Goal: Task Accomplishment & Management: Manage account settings

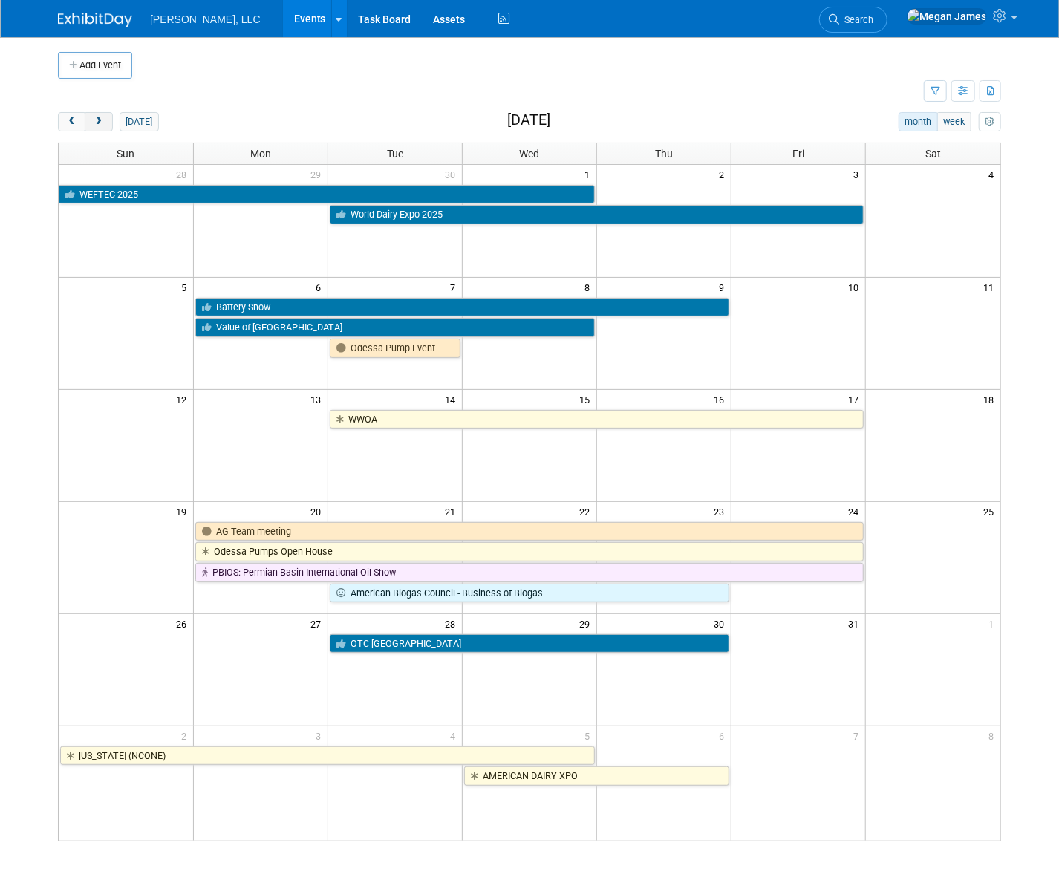
click at [105, 126] on button "next" at bounding box center [98, 121] width 27 height 19
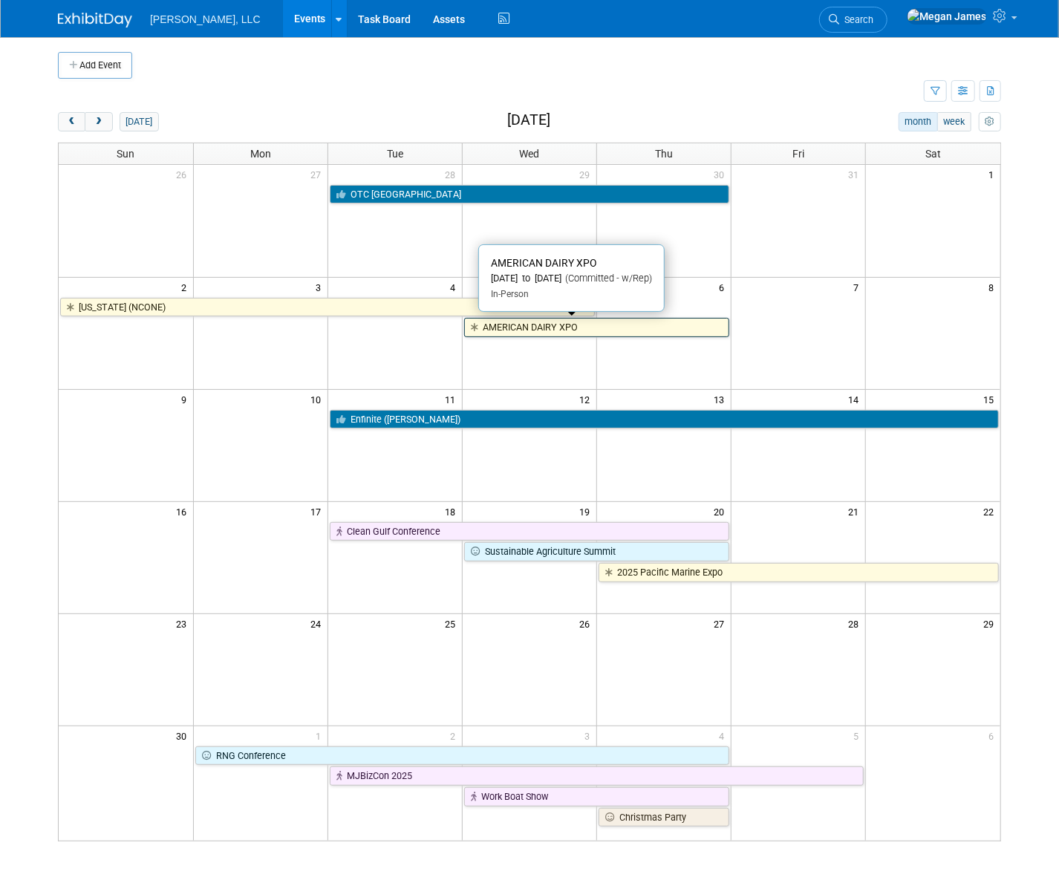
click at [546, 325] on link "AMERICAN DAIRY XPO" at bounding box center [596, 327] width 265 height 19
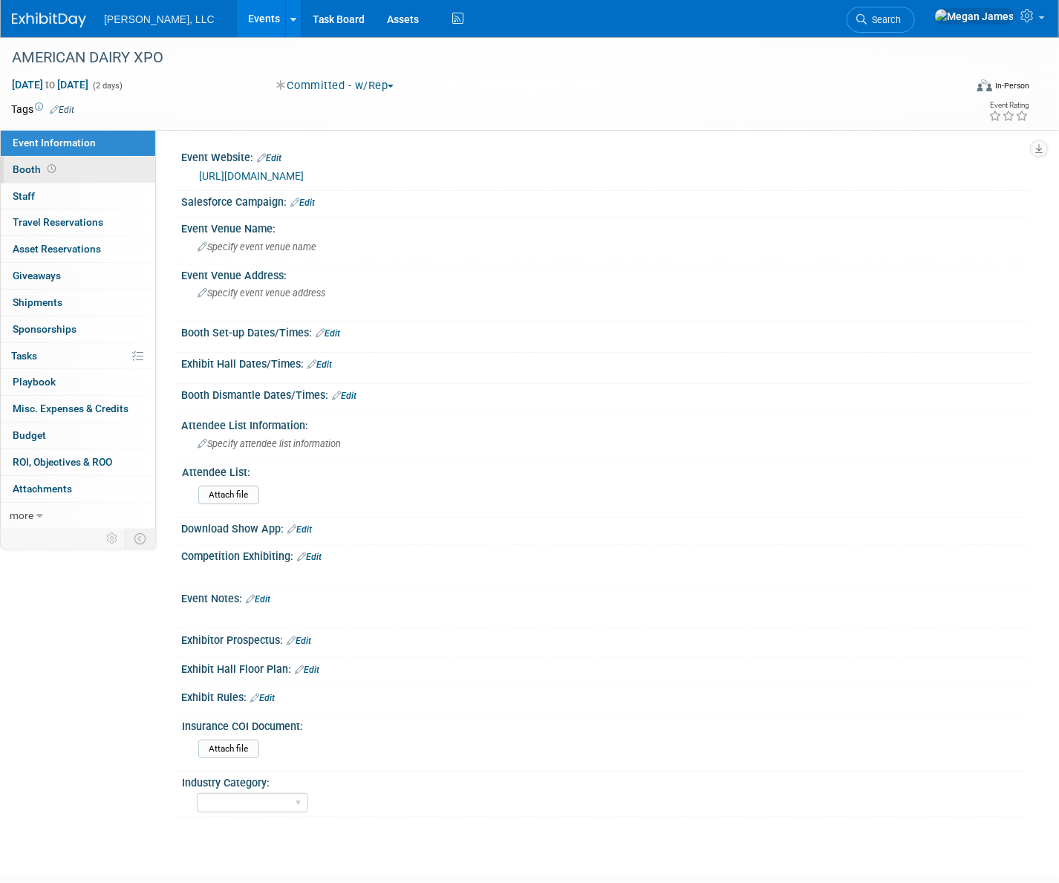
click at [121, 168] on link "Booth" at bounding box center [78, 170] width 154 height 26
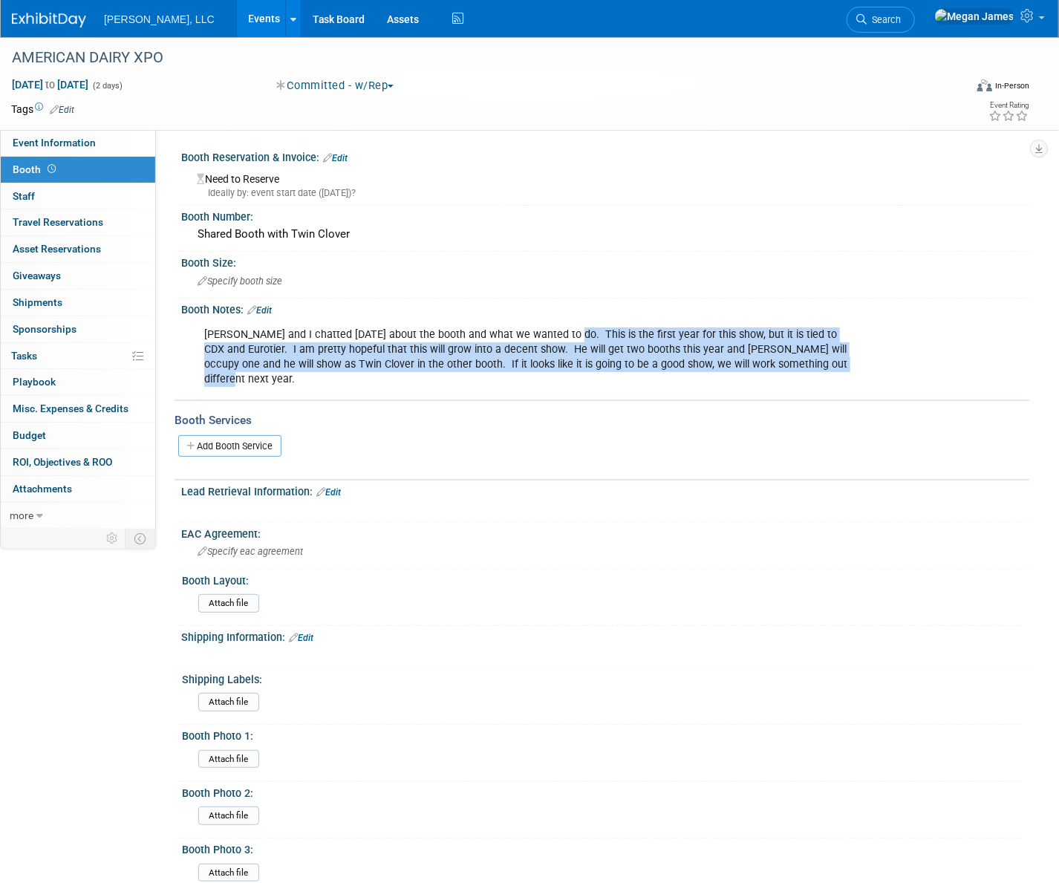
drag, startPoint x: 556, startPoint y: 331, endPoint x: 832, endPoint y: 375, distance: 279.8
click at [832, 375] on div "[PERSON_NAME] and I chatted [DATE] about the booth and what we wanted to do. Th…" at bounding box center [529, 357] width 671 height 74
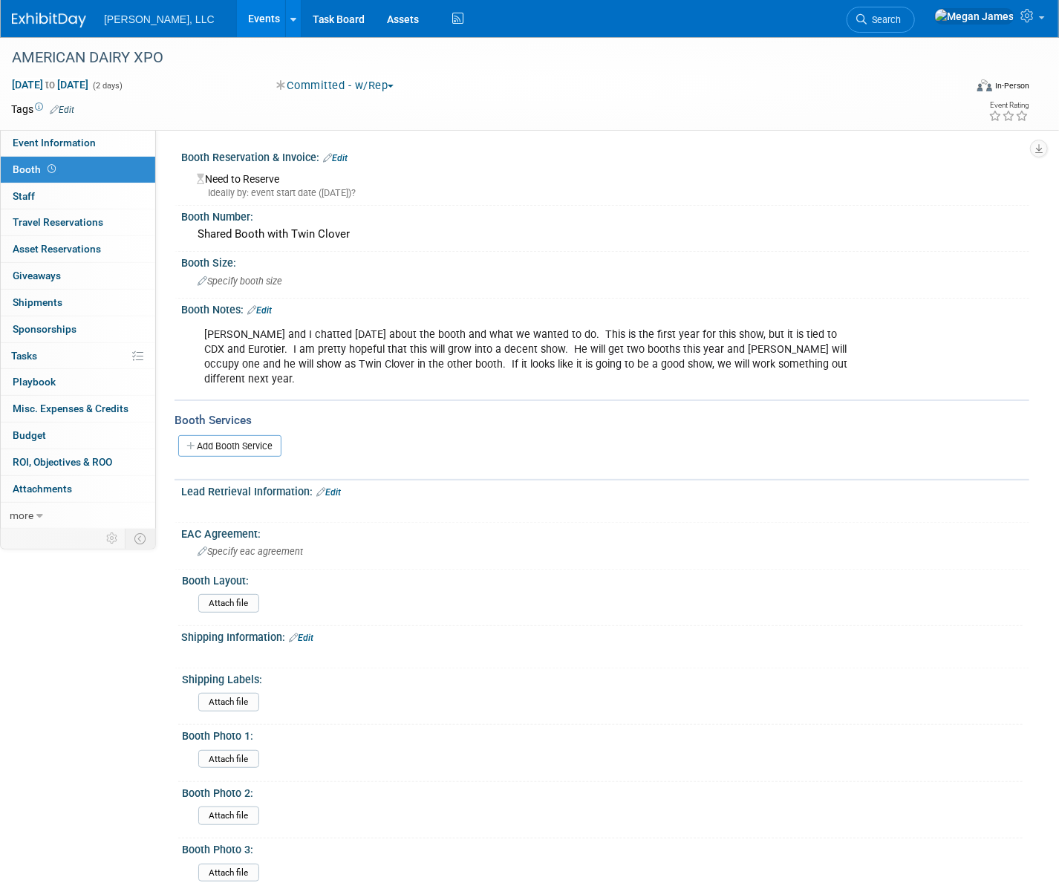
drag, startPoint x: 832, startPoint y: 375, endPoint x: 851, endPoint y: 368, distance: 20.4
click at [851, 368] on div "[PERSON_NAME] and I chatted [DATE] about the booth and what we wanted to do. Th…" at bounding box center [529, 357] width 671 height 74
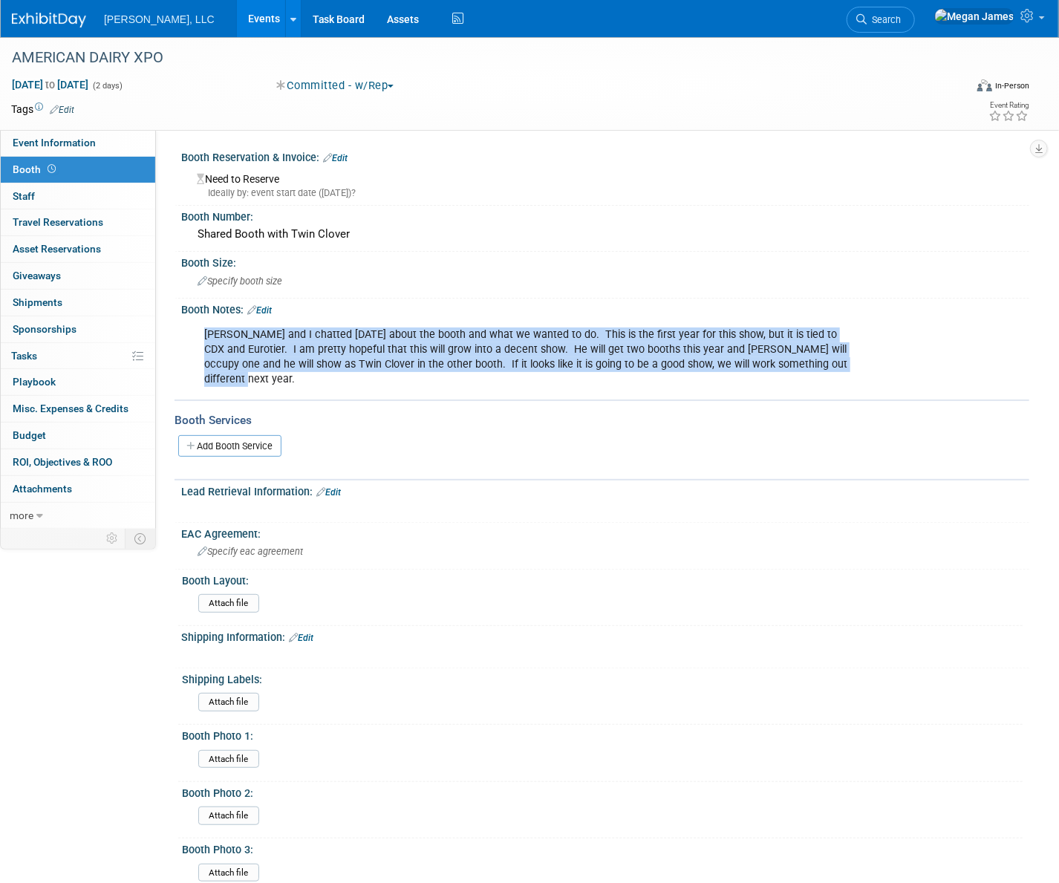
drag, startPoint x: 833, startPoint y: 367, endPoint x: 190, endPoint y: 321, distance: 644.9
click at [190, 321] on div "[PERSON_NAME] and I chatted [DATE] about the booth and what we wanted to do. Th…" at bounding box center [604, 319] width 830 height 7
click at [237, 18] on link "Events" at bounding box center [264, 18] width 54 height 37
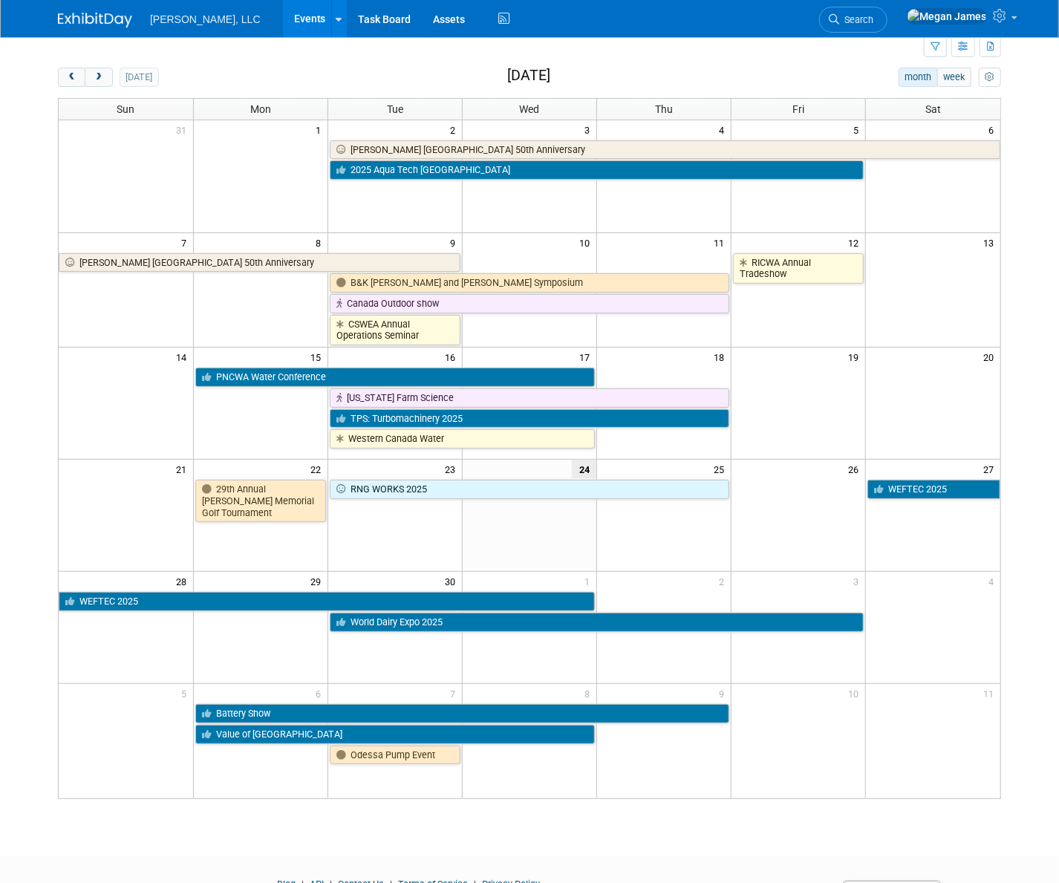
scroll to position [120, 0]
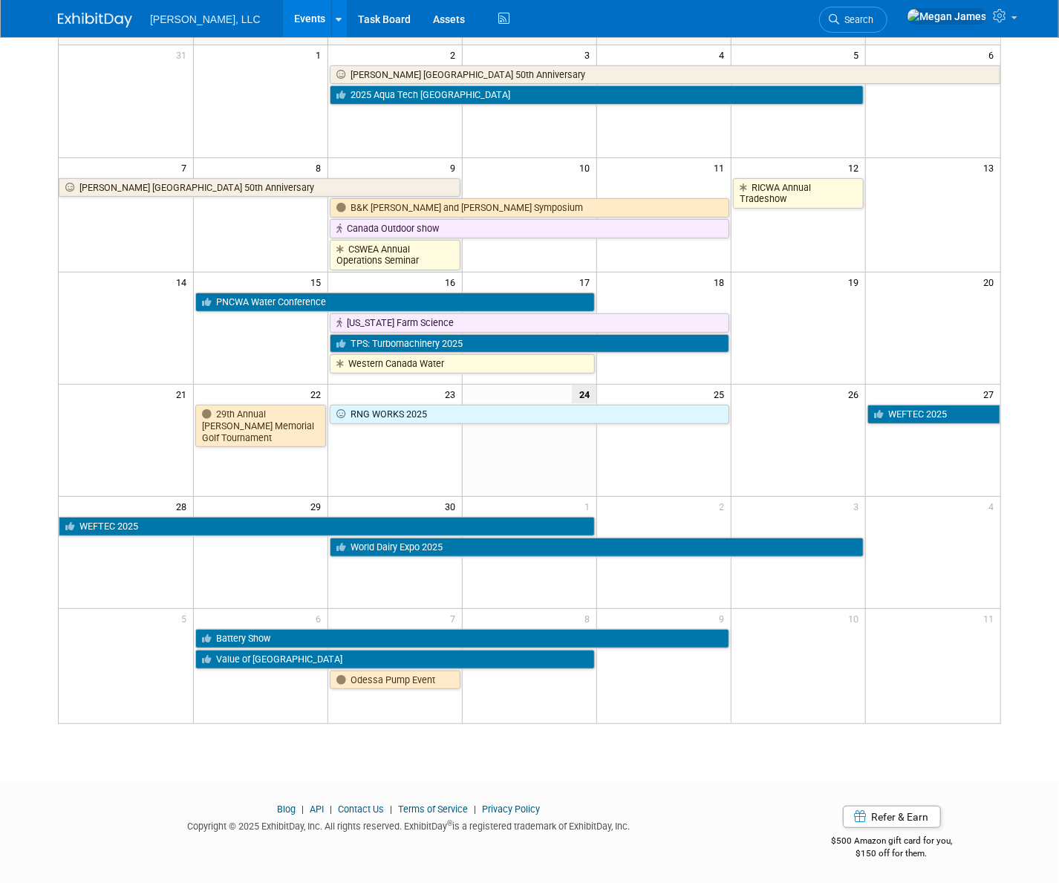
click at [177, 743] on div "Add Event New Event Duplicate Event Warning There is another event in your work…" at bounding box center [530, 336] width 966 height 836
click at [1034, 408] on body "Boerger, LLC Events Add Event Bulk Upload Events Shareable Event Boards Recentl…" at bounding box center [529, 321] width 1059 height 883
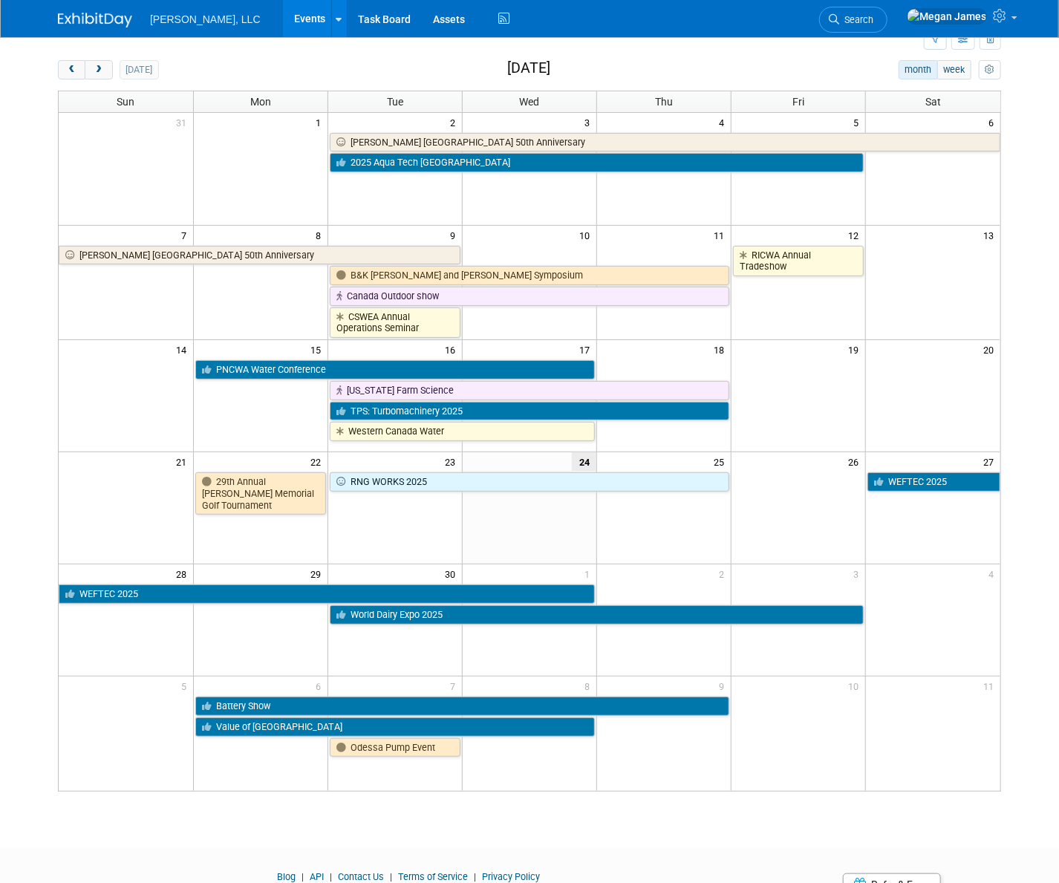
scroll to position [0, 0]
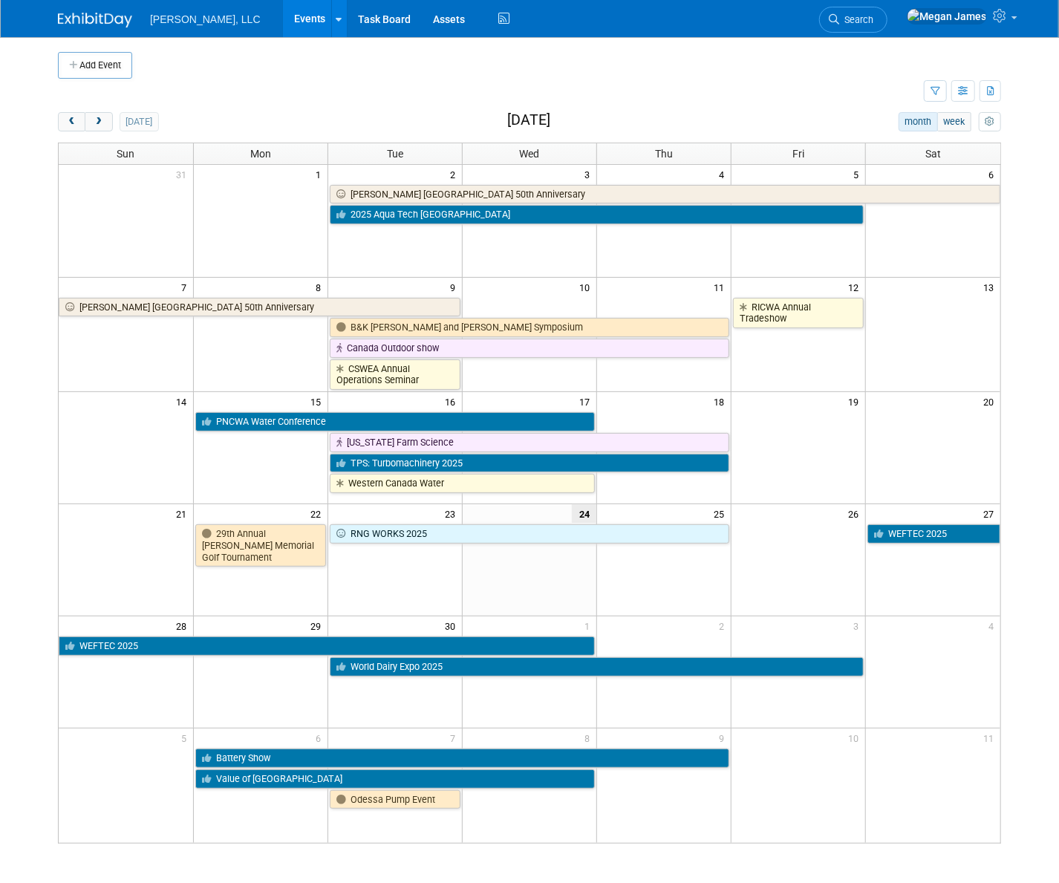
click at [1033, 401] on body "Boerger, LLC Events Add Event Bulk Upload Events Shareable Event Boards Recentl…" at bounding box center [529, 441] width 1059 height 883
click at [1036, 385] on body "Boerger, LLC Events Add Event Bulk Upload Events Shareable Event Boards Recentl…" at bounding box center [529, 441] width 1059 height 883
click at [102, 123] on span "next" at bounding box center [98, 122] width 11 height 10
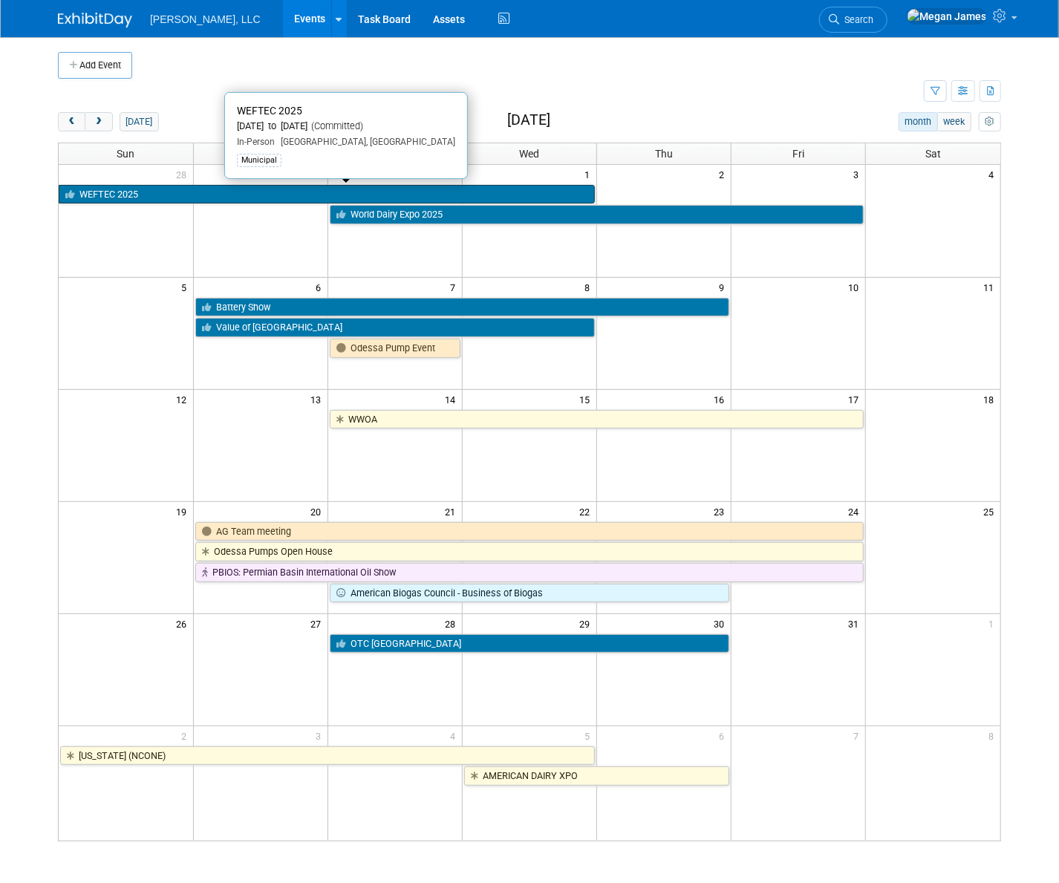
click at [170, 196] on link "WEFTEC 2025" at bounding box center [327, 194] width 536 height 19
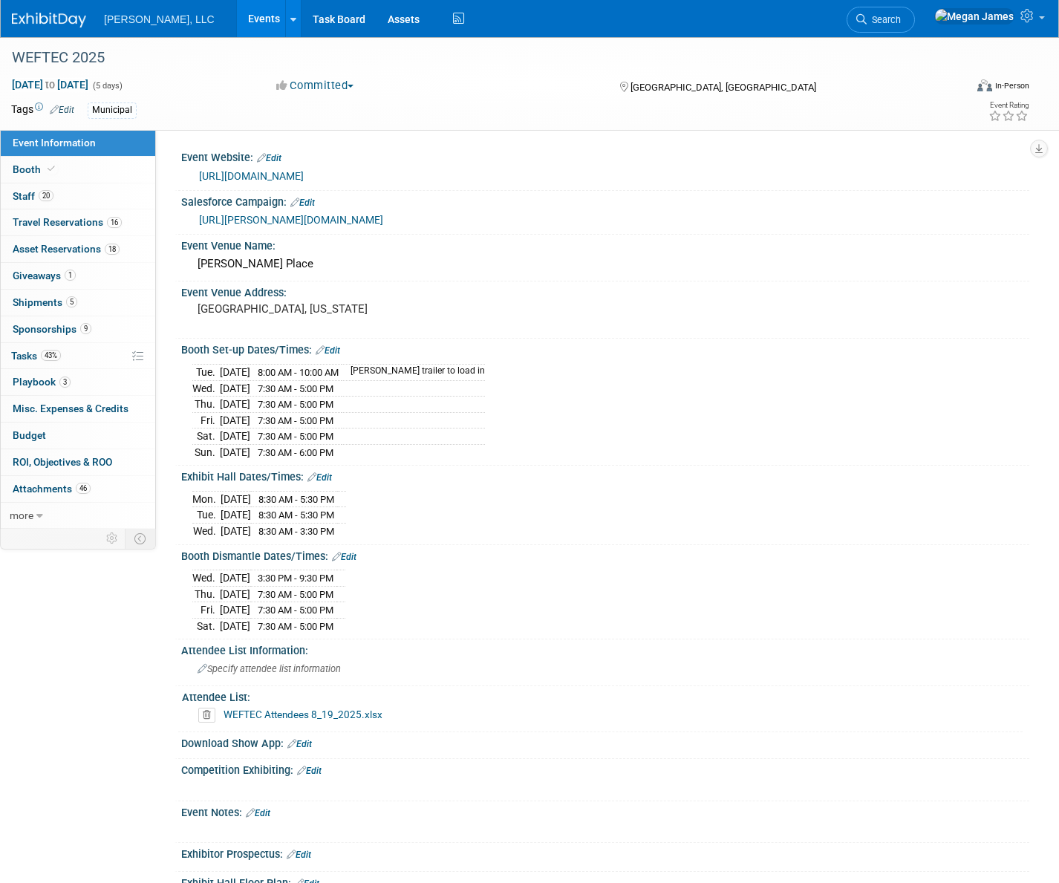
select select "Municipal"
click at [92, 328] on link "9 Sponsorships 9" at bounding box center [78, 329] width 154 height 26
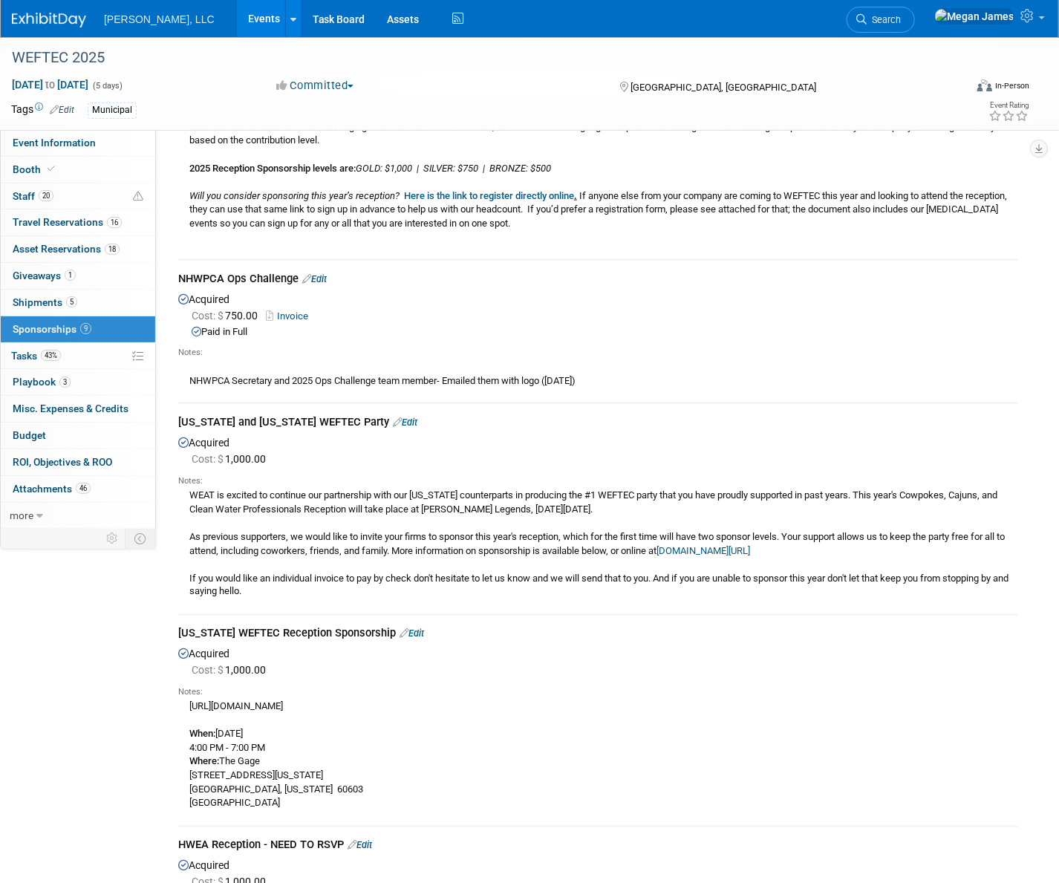
scroll to position [1012, 0]
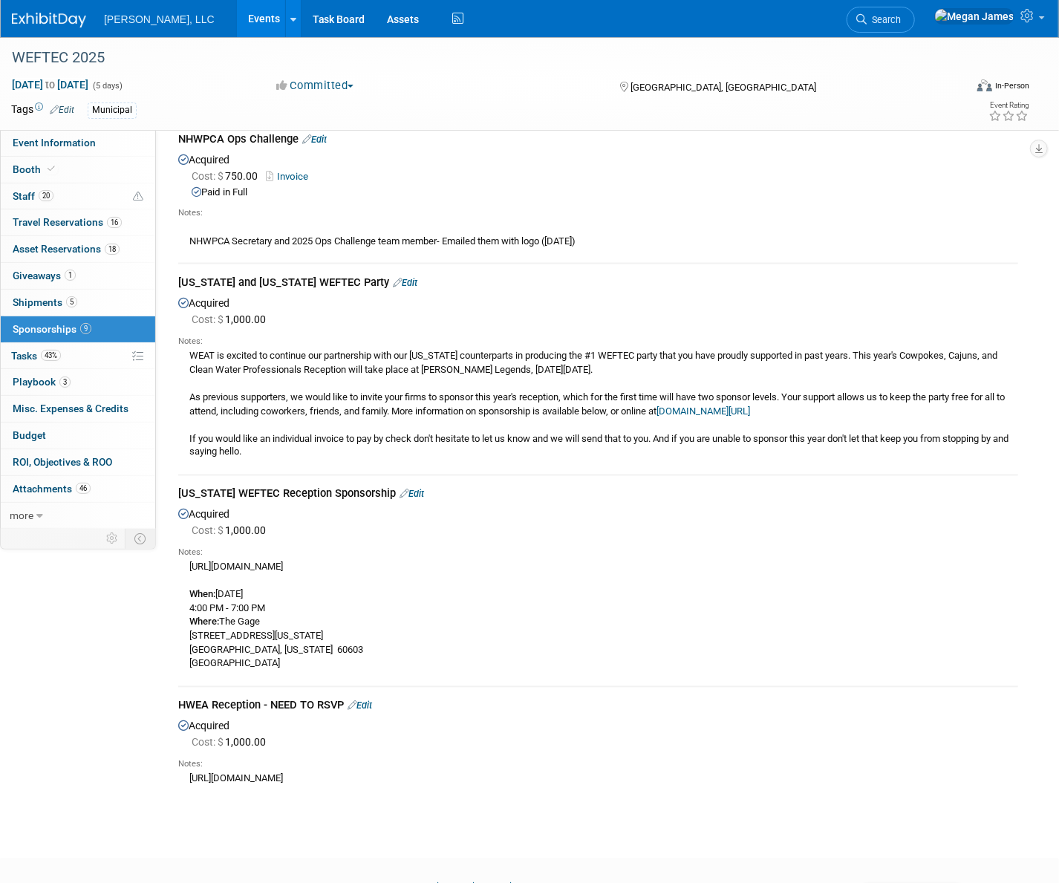
click at [424, 500] on link "Edit" at bounding box center [412, 494] width 25 height 11
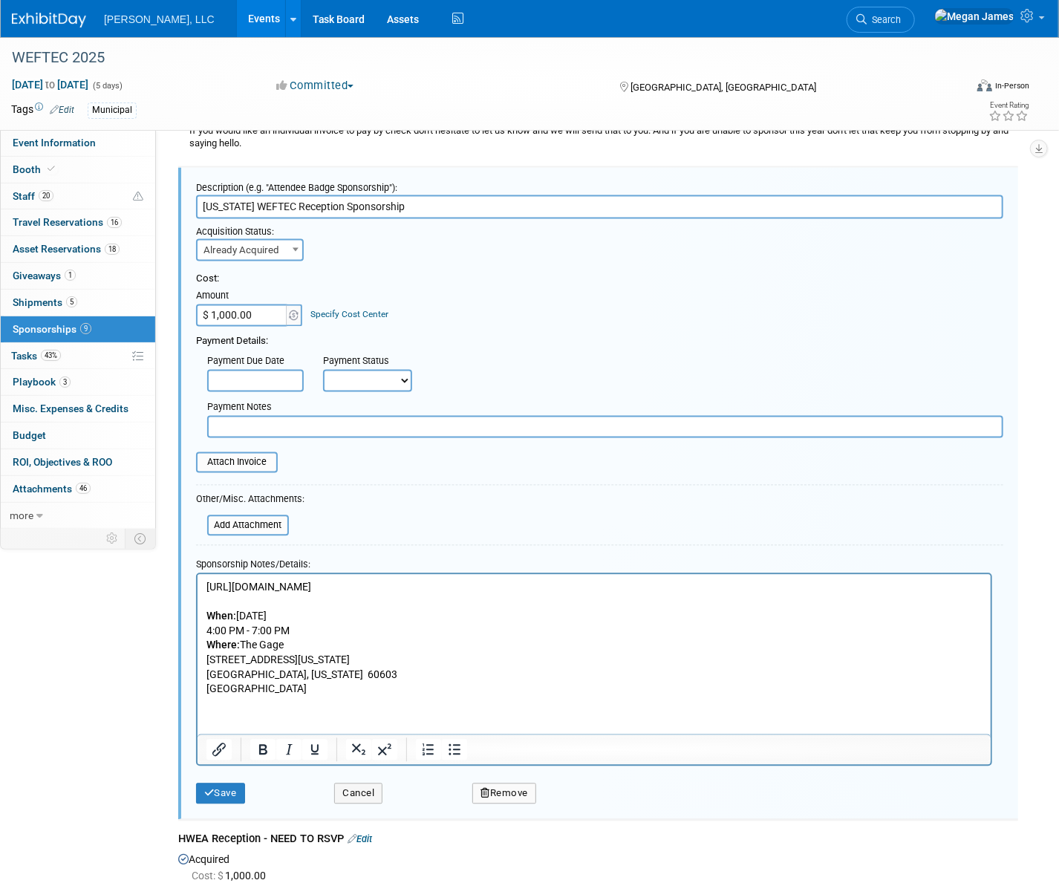
scroll to position [1330, 0]
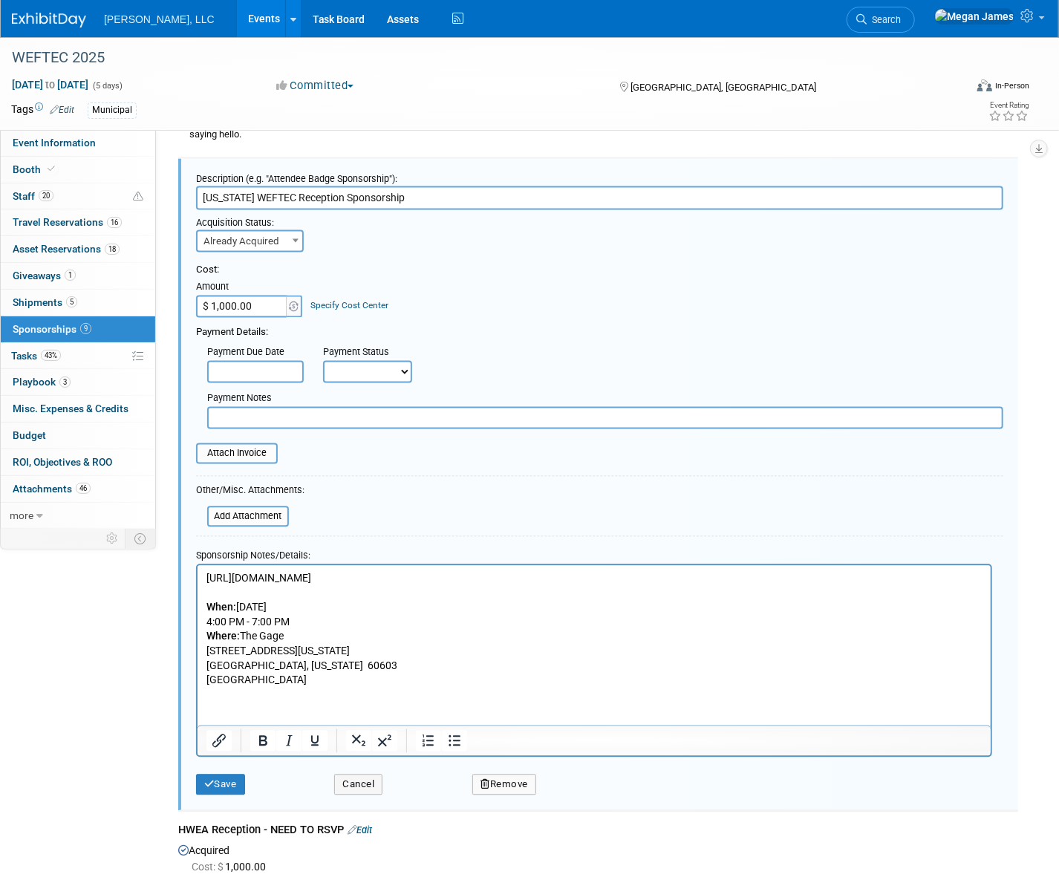
click at [319, 688] on html "https://www.scwaters.org/event/2025WEFTECReception When: Monday, September 29, …" at bounding box center [593, 626] width 793 height 123
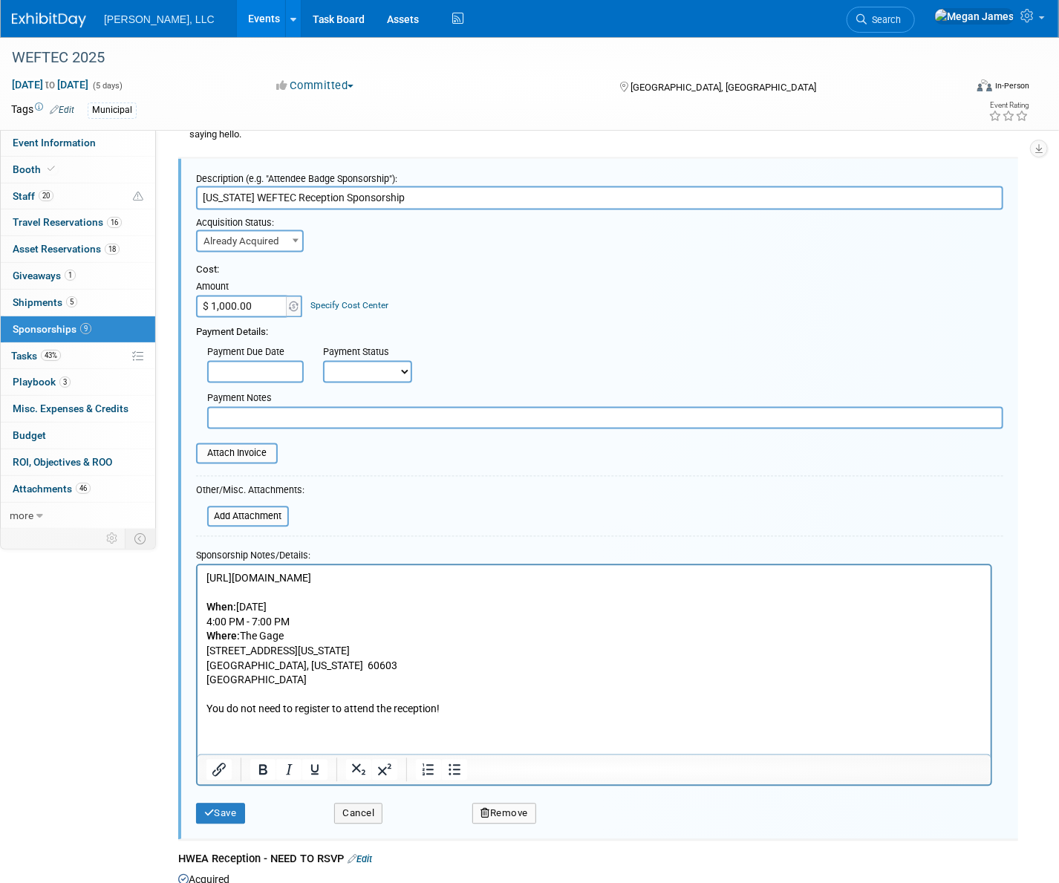
click at [319, 712] on p "You do not need to register to attend the reception!" at bounding box center [594, 709] width 776 height 15
click at [265, 775] on icon "Bold" at bounding box center [263, 770] width 8 height 10
click at [208, 824] on button "Save" at bounding box center [220, 814] width 49 height 21
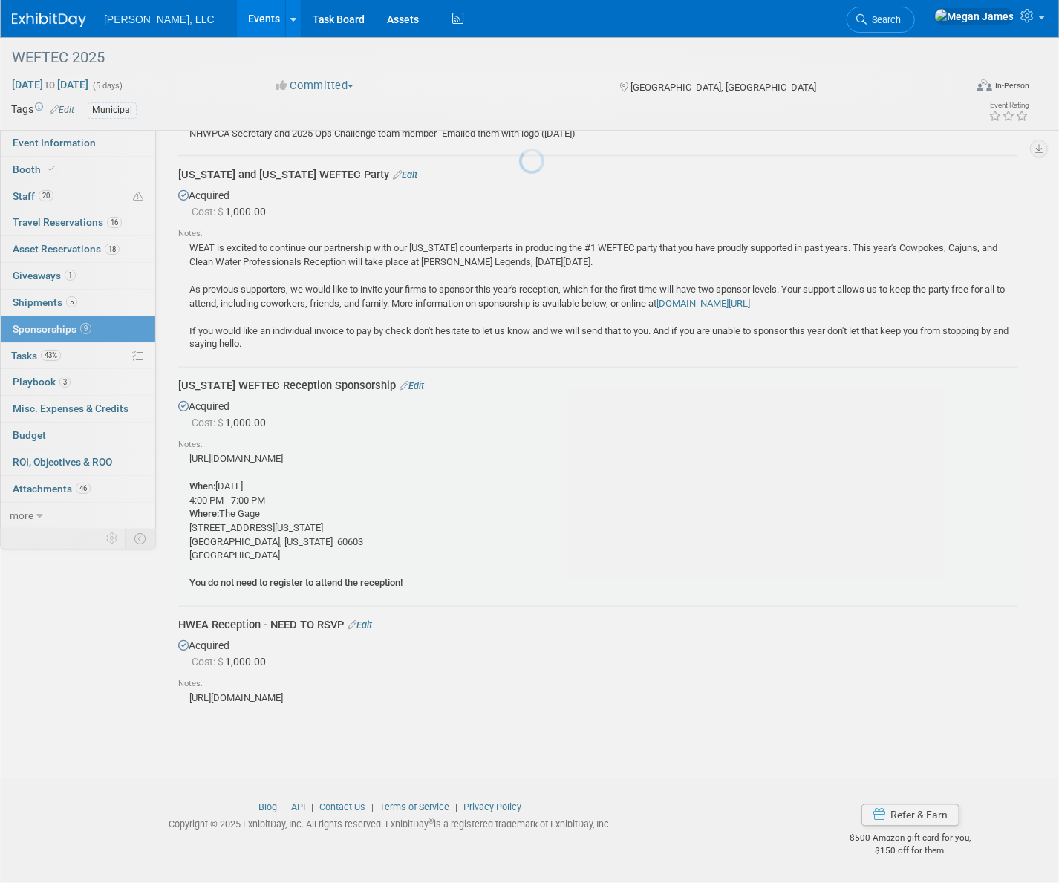
scroll to position [1130, 0]
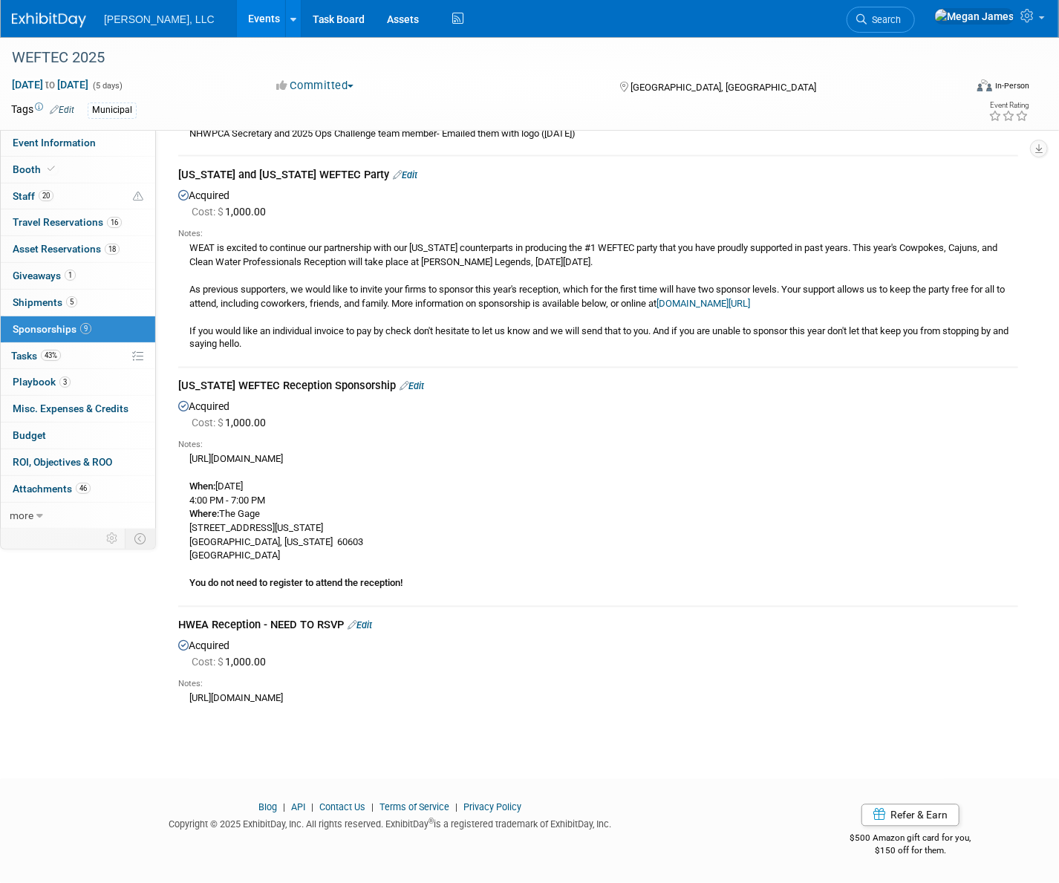
click at [527, 530] on div "https://www.scwaters.org/event/2025WEFTECReception When: Monday, September 29, …" at bounding box center [598, 522] width 840 height 140
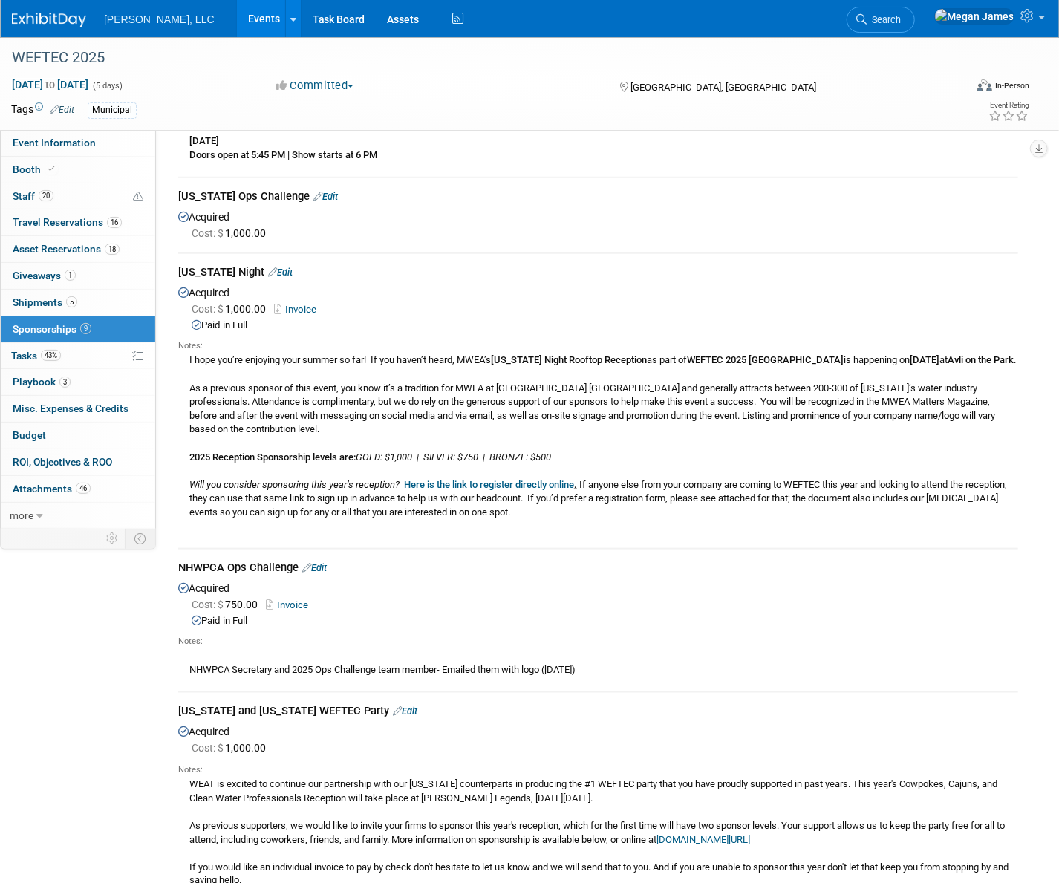
scroll to position [523, 0]
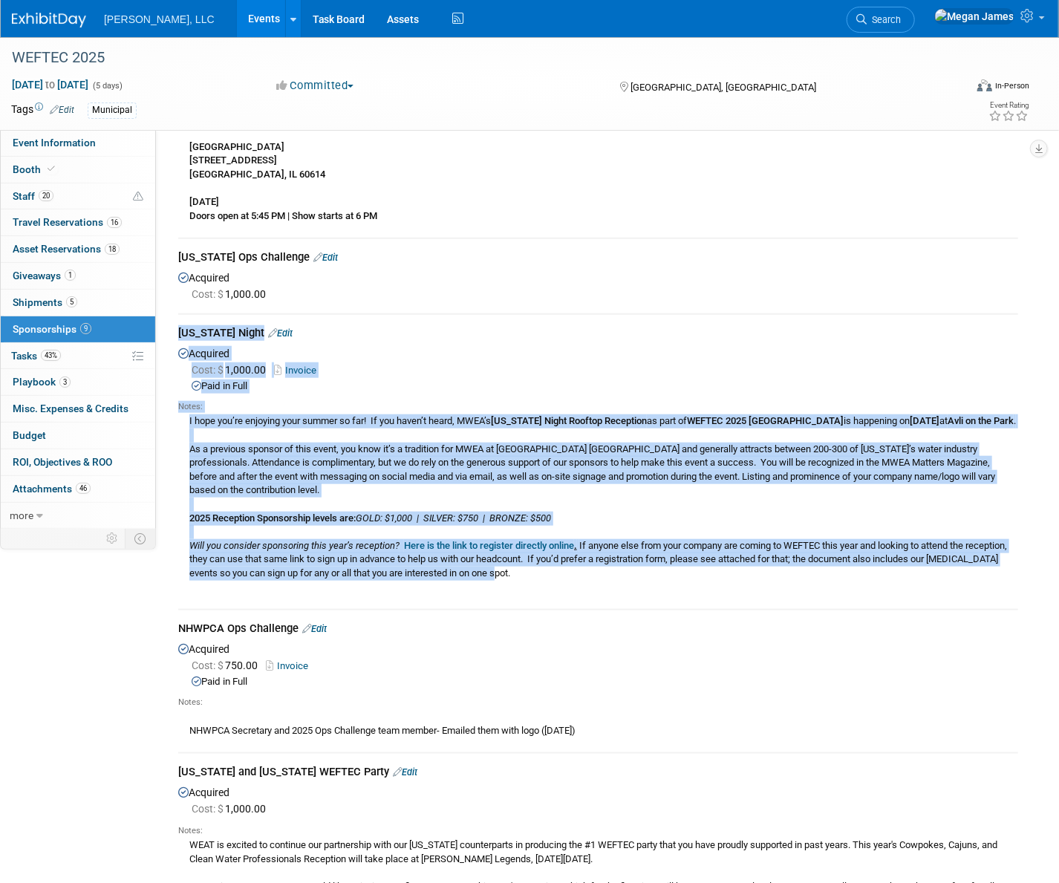
drag, startPoint x: 178, startPoint y: 418, endPoint x: 587, endPoint y: 585, distance: 442.1
click at [587, 585] on div "CSWEA Ops Challenge Edit Acquired Cost: $ 600.00 Paid in Full Edit" at bounding box center [598, 487] width 862 height 1665
click at [587, 589] on div "I hope you’re enjoying your summer so far! If you haven’t heard, MWEA’s Michiga…" at bounding box center [598, 503] width 840 height 181
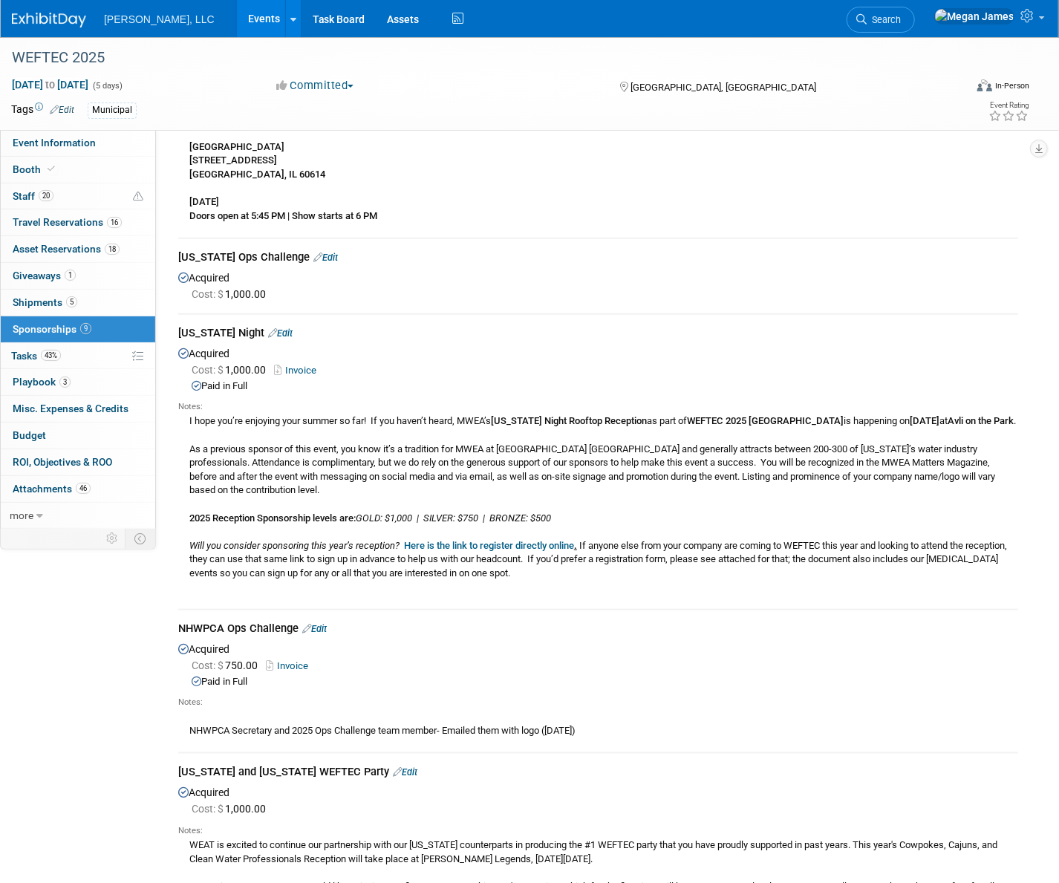
click at [503, 551] on b "Here is the link to register directly online" at bounding box center [489, 545] width 170 height 11
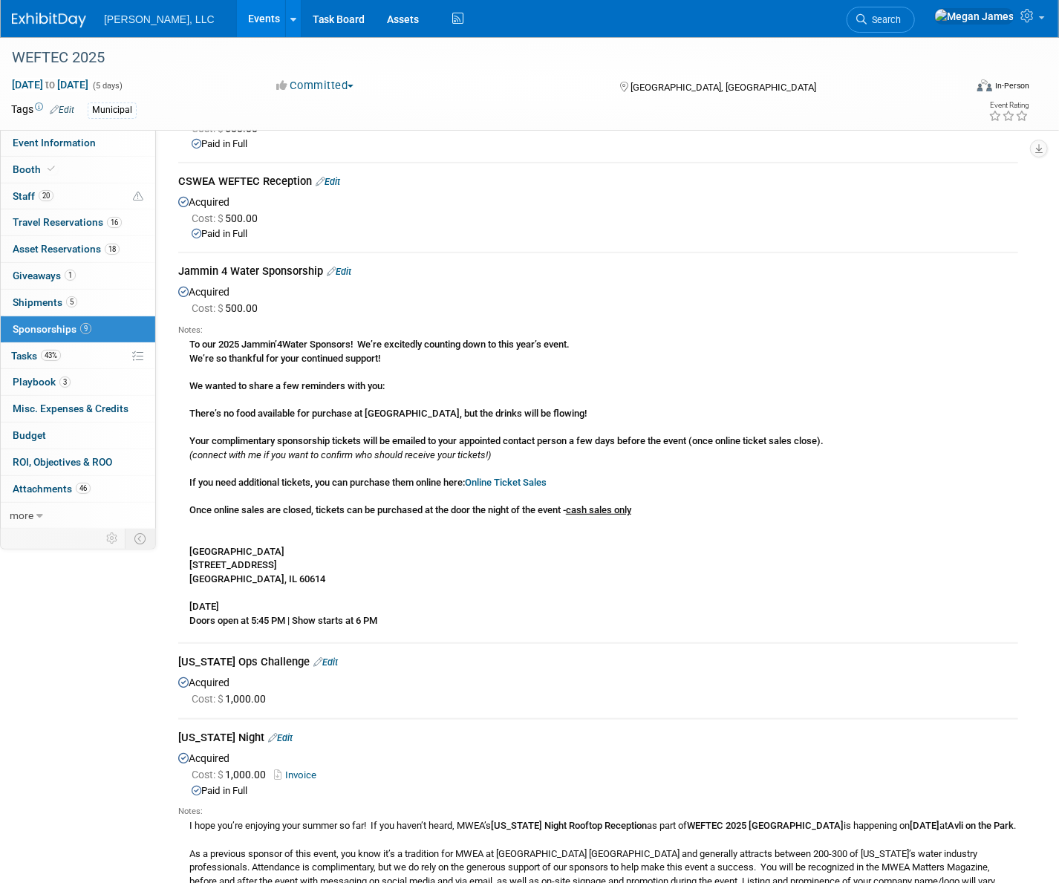
scroll to position [0, 0]
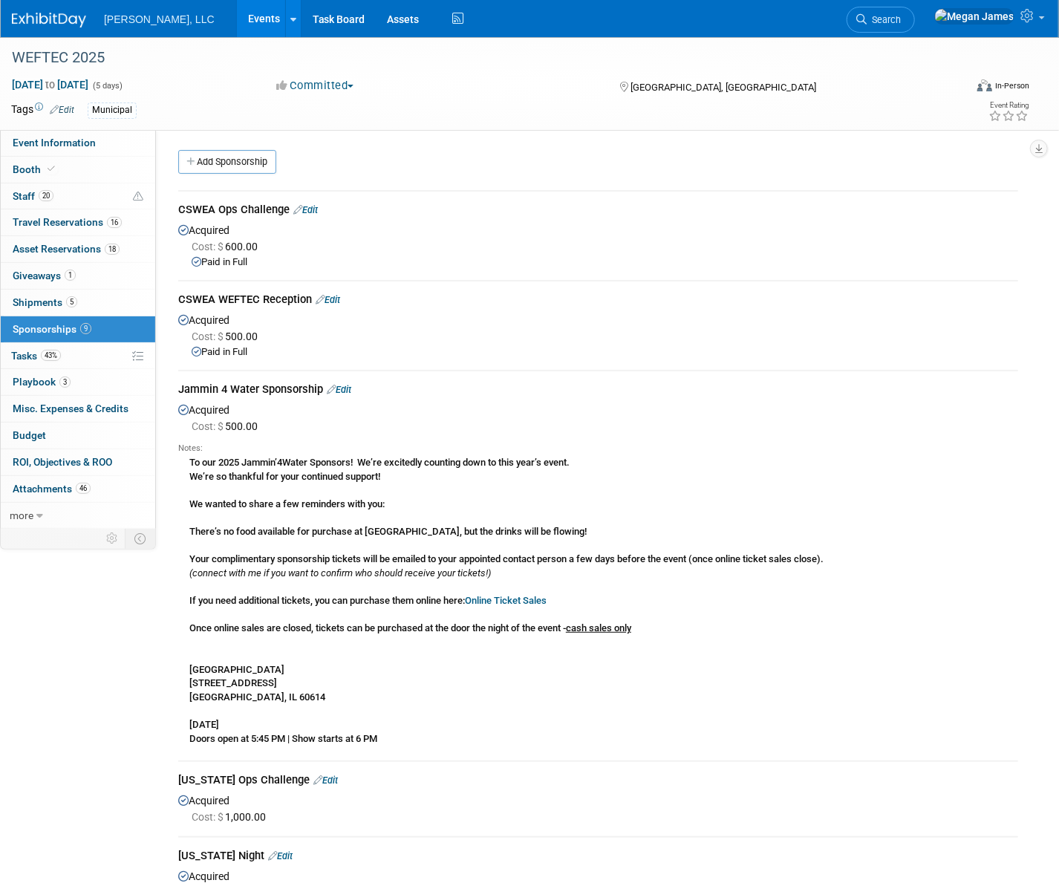
click at [469, 330] on div "Cost: $ 500.00" at bounding box center [605, 336] width 827 height 15
drag, startPoint x: 310, startPoint y: 302, endPoint x: 137, endPoint y: 290, distance: 173.5
click at [161, 300] on div "Event Website: Edit https://www.weftec.org/about/about-weftec/ Salesforce Campa…" at bounding box center [592, 329] width 873 height 398
click at [284, 292] on div "CSWEA WEFTEC Reception Edit" at bounding box center [598, 301] width 840 height 19
click at [284, 305] on div "CSWEA WEFTEC Reception Edit" at bounding box center [598, 301] width 840 height 19
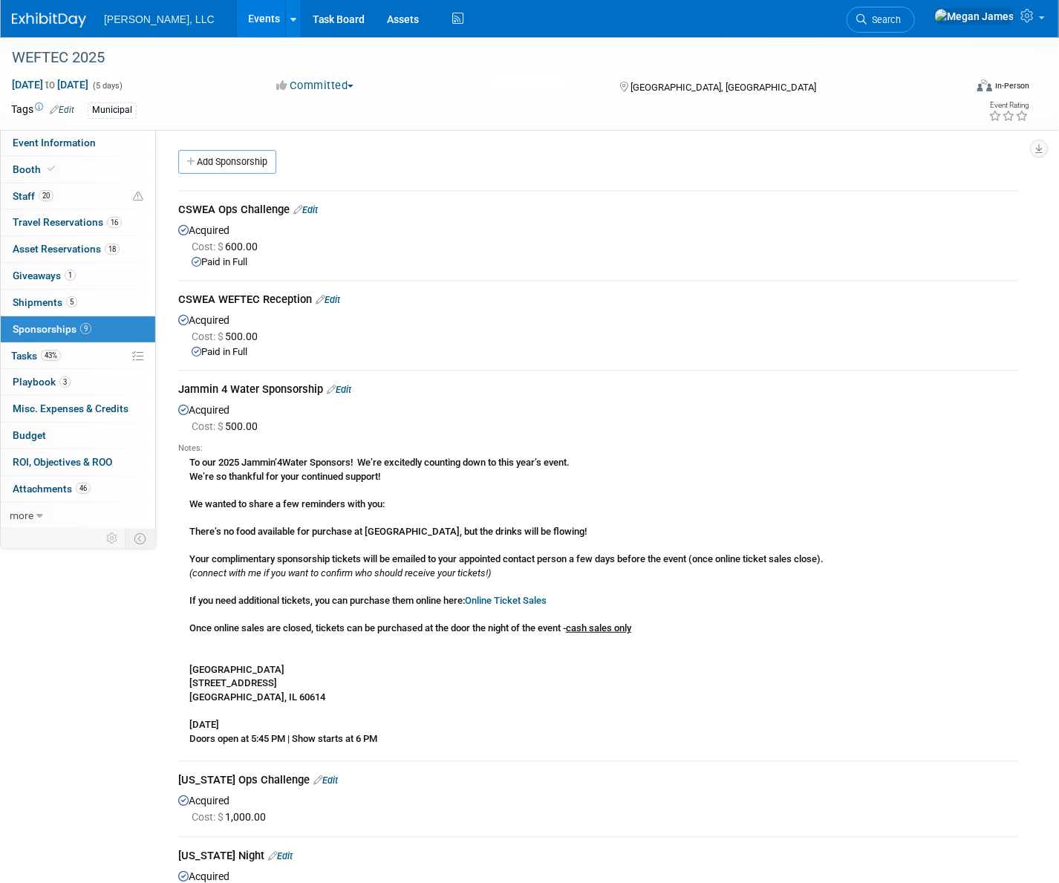
click at [284, 305] on div "CSWEA WEFTEC Reception Edit" at bounding box center [598, 301] width 840 height 19
copy td "CSWEA WEFTEC Reception Edit"
click at [495, 445] on div "Notes:" at bounding box center [598, 449] width 840 height 12
